Goal: Find specific page/section: Find specific page/section

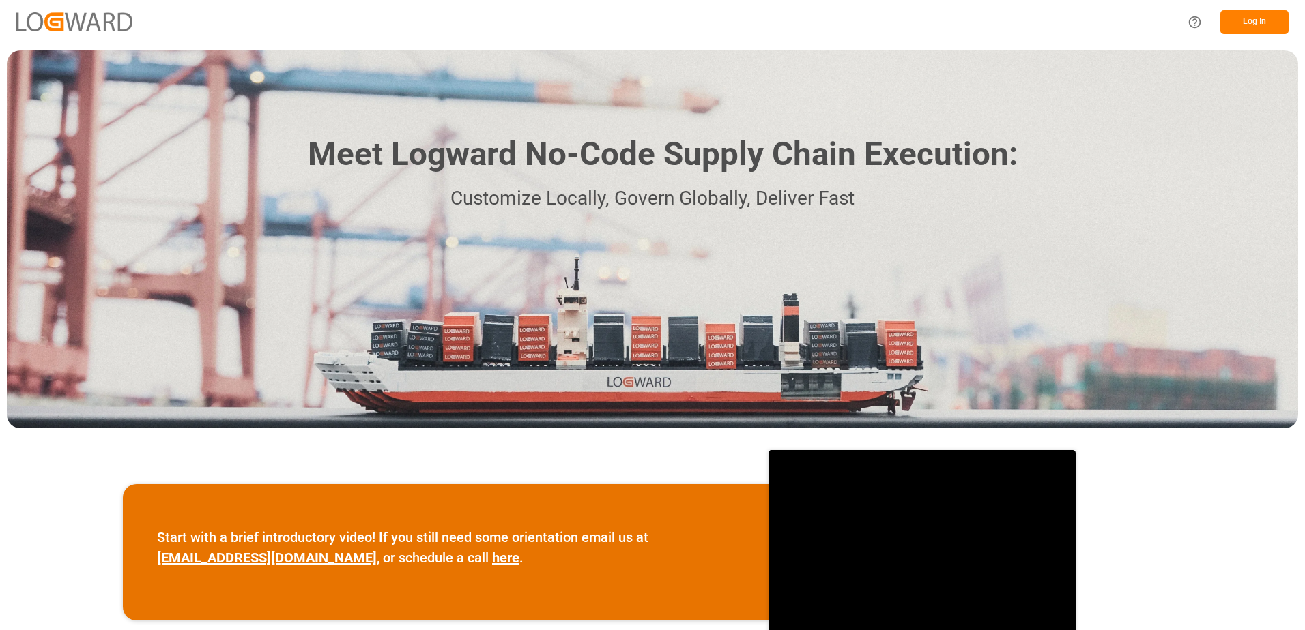
click at [1262, 27] on button "Log In" at bounding box center [1254, 22] width 68 height 24
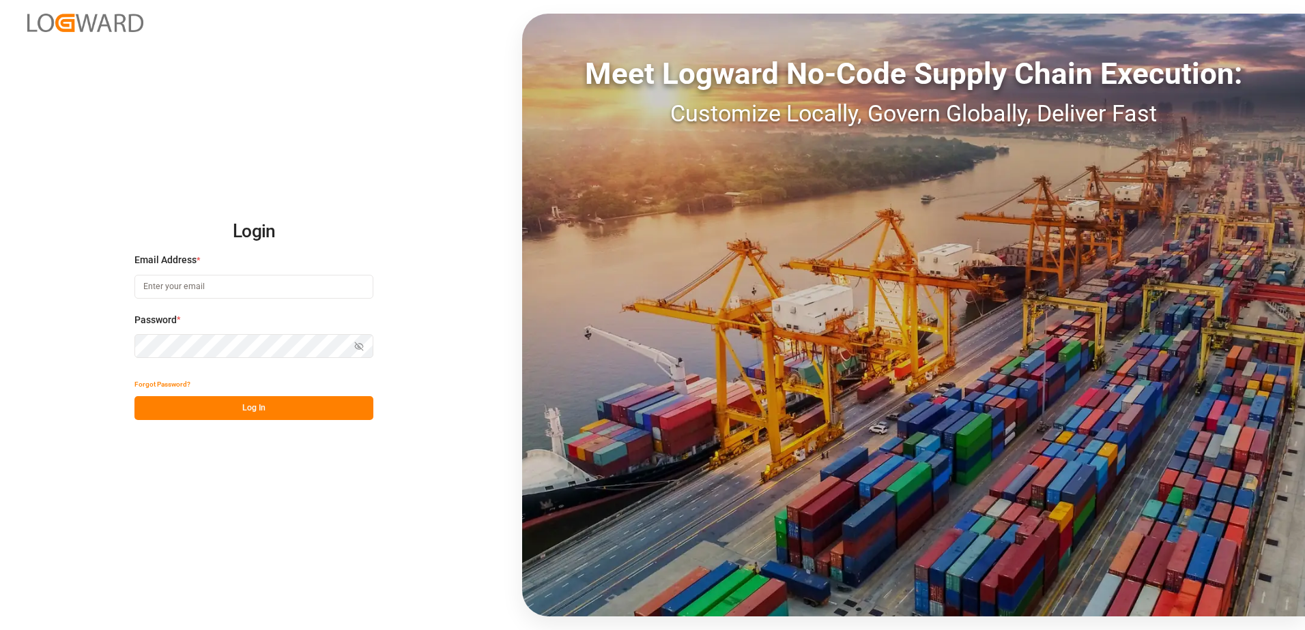
type input "[PERSON_NAME][EMAIL_ADDRESS][DOMAIN_NAME]"
click at [239, 407] on button "Log In" at bounding box center [253, 408] width 239 height 24
type input "[PERSON_NAME][EMAIL_ADDRESS][DOMAIN_NAME]"
click at [255, 403] on button "Log In" at bounding box center [253, 408] width 239 height 24
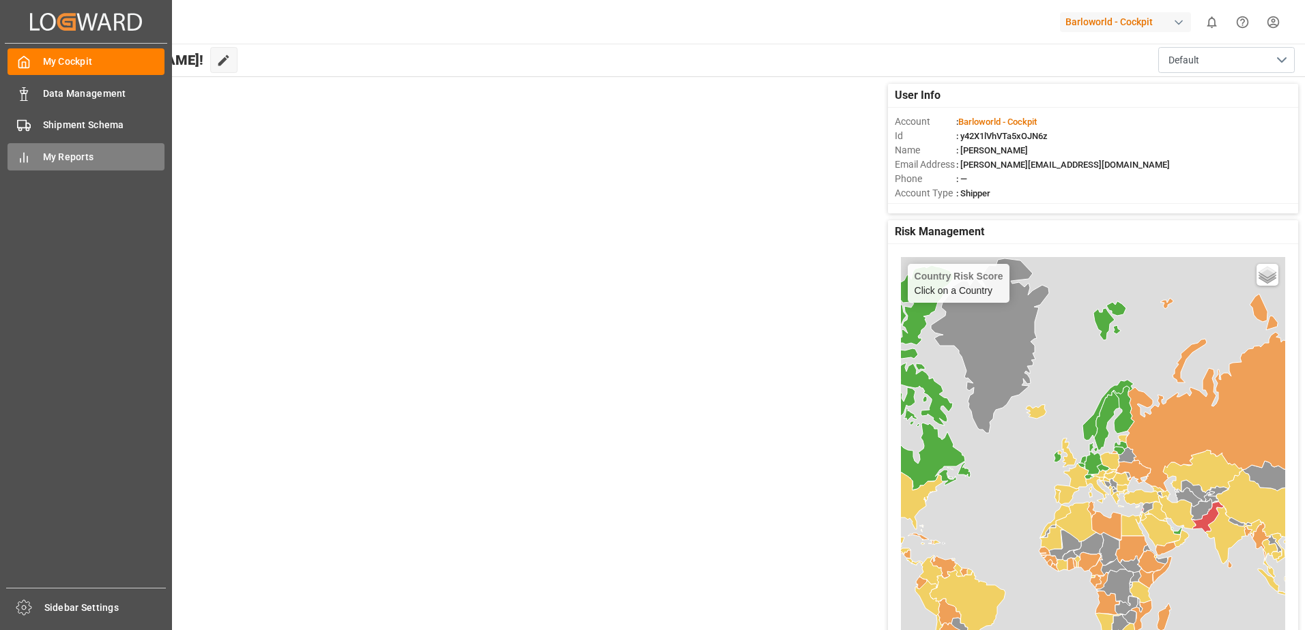
click at [41, 159] on div "My Reports My Reports" at bounding box center [86, 156] width 157 height 27
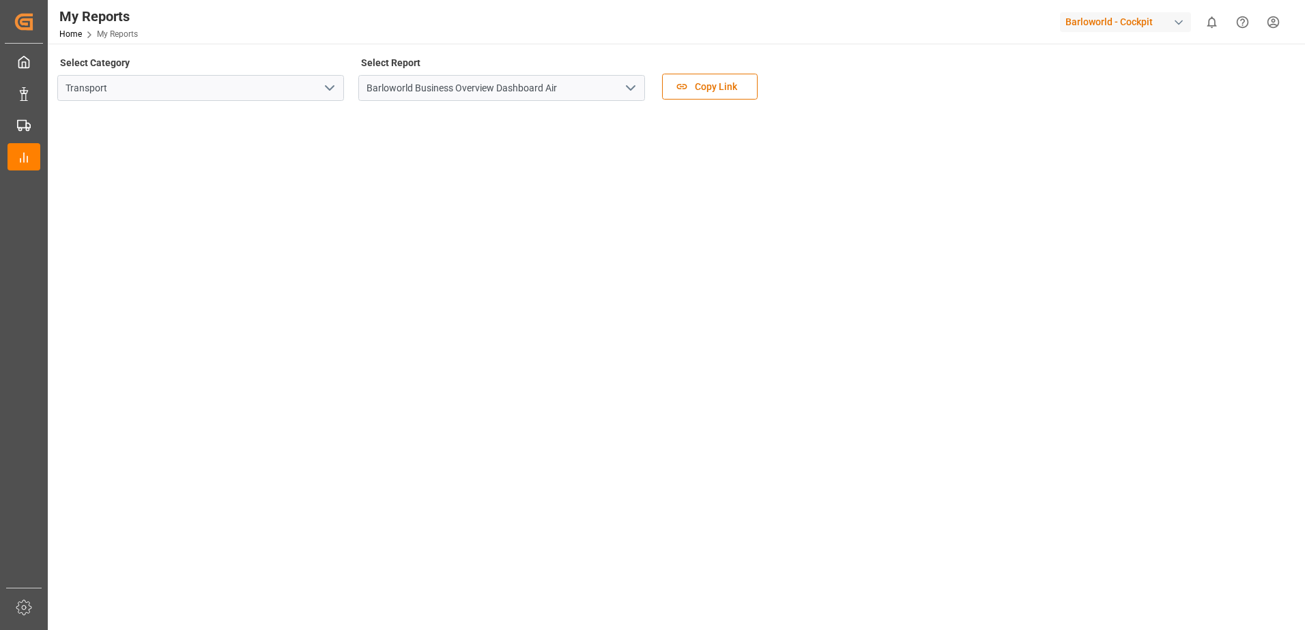
click at [627, 86] on polyline "open menu" at bounding box center [630, 88] width 8 height 4
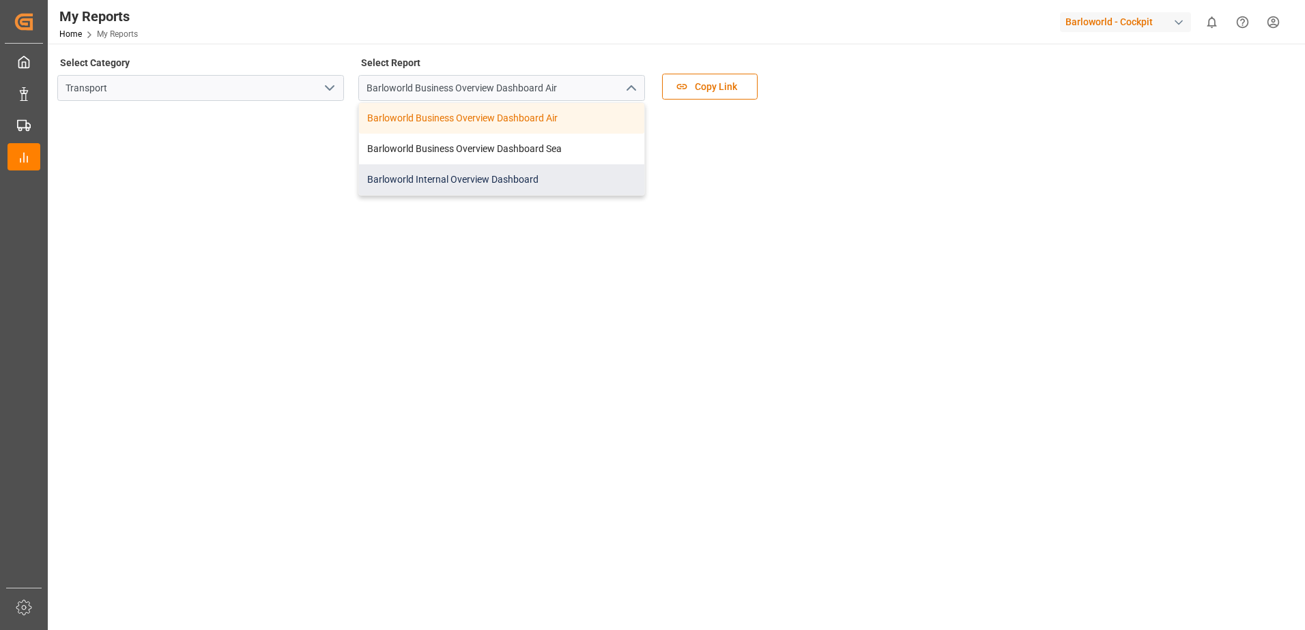
click at [464, 178] on div "Barloworld Internal Overview Dashboard" at bounding box center [501, 179] width 285 height 31
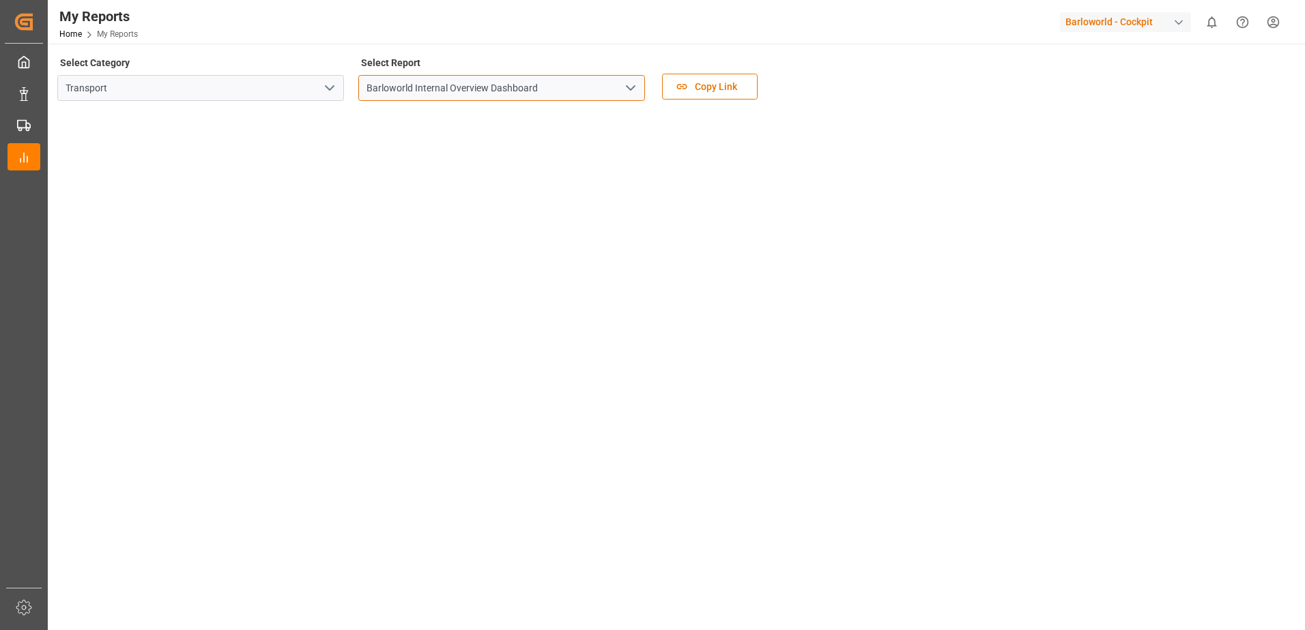
drag, startPoint x: 639, startPoint y: 82, endPoint x: 633, endPoint y: 86, distance: 7.4
click at [639, 83] on input "Barloworld Internal Overview Dashboard" at bounding box center [501, 88] width 287 height 26
click at [633, 87] on icon "open menu" at bounding box center [630, 88] width 16 height 16
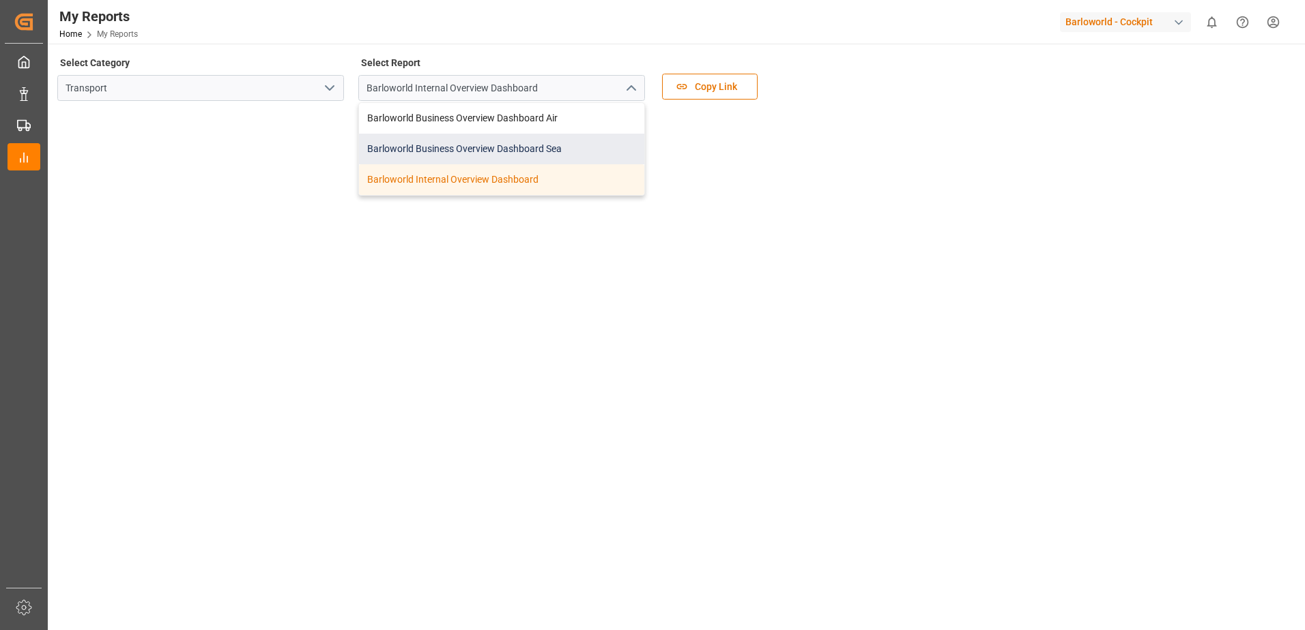
click at [458, 145] on div "Barloworld Business Overview Dashboard Sea" at bounding box center [501, 149] width 285 height 31
